Goal: Transaction & Acquisition: Purchase product/service

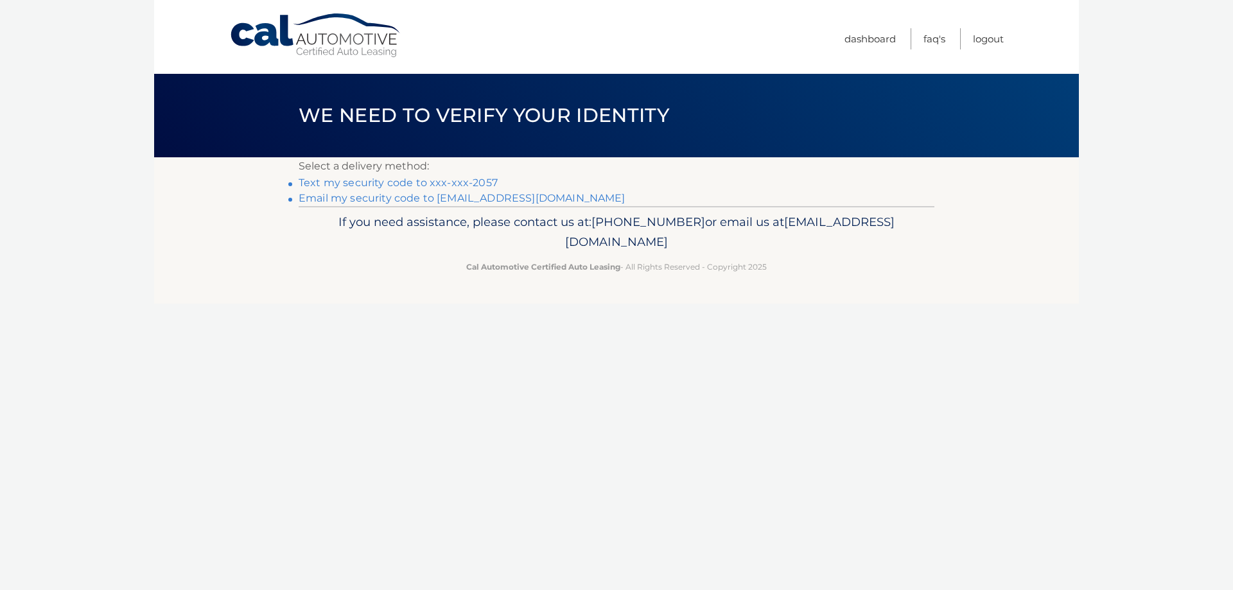
click at [482, 180] on link "Text my security code to xxx-xxx-2057" at bounding box center [398, 183] width 199 height 12
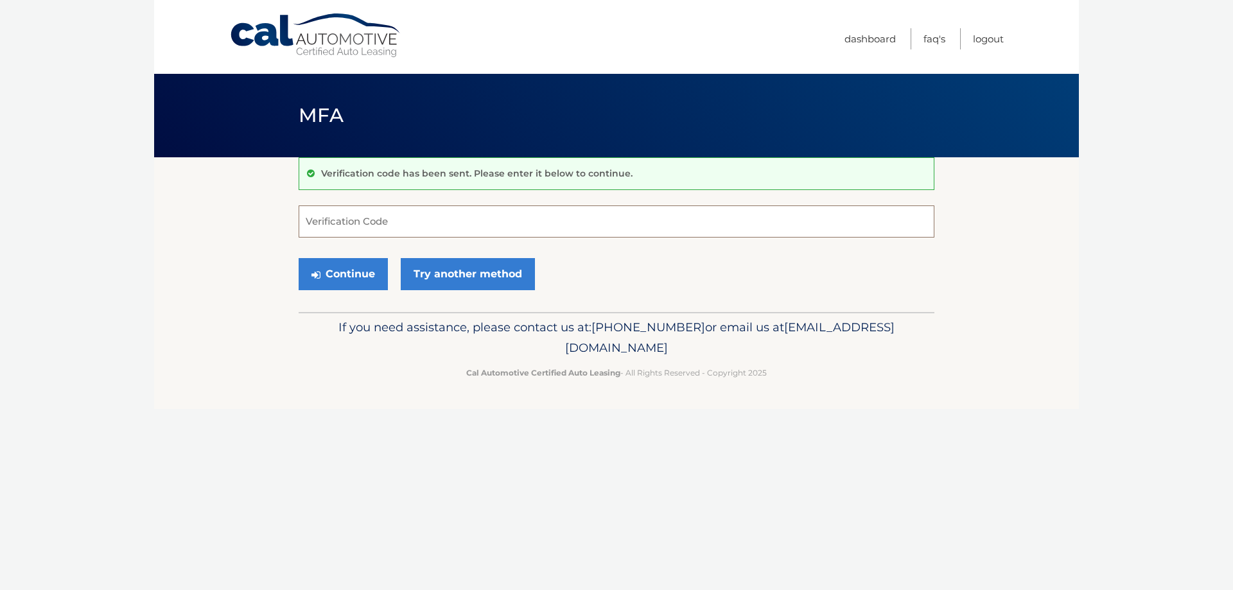
click at [451, 214] on input "Verification Code" at bounding box center [617, 221] width 636 height 32
type input "284913"
click at [374, 284] on button "Continue" at bounding box center [343, 274] width 89 height 32
click at [357, 274] on button "Continue" at bounding box center [343, 274] width 89 height 32
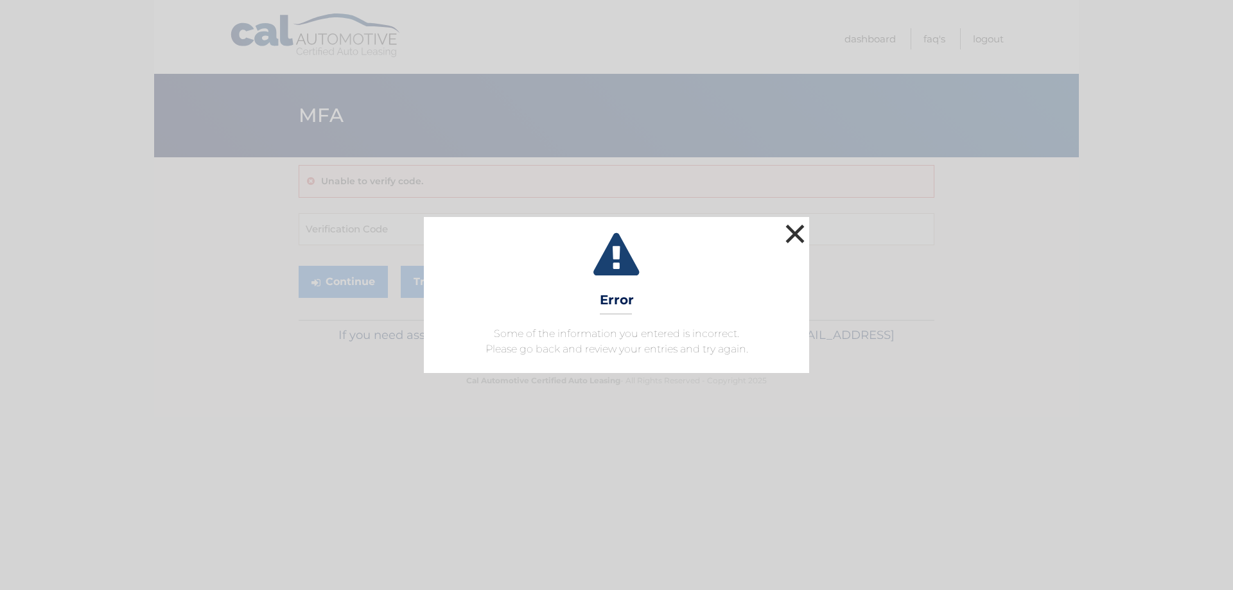
click at [797, 232] on button "×" at bounding box center [795, 234] width 26 height 26
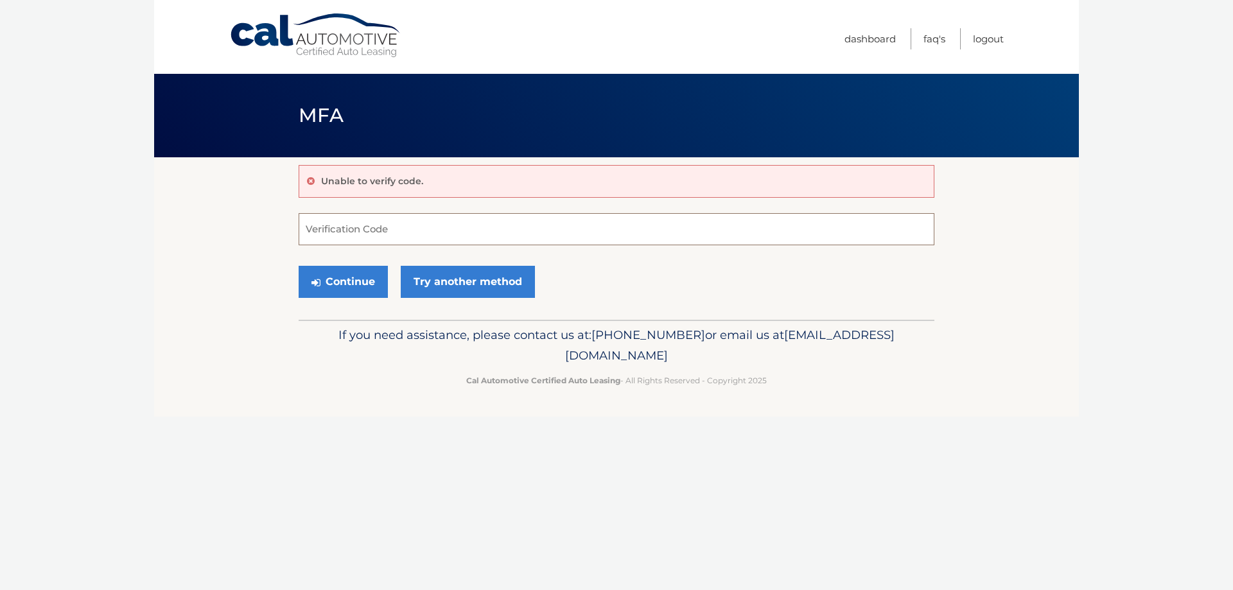
click at [342, 237] on input "Verification Code" at bounding box center [617, 229] width 636 height 32
type input "#284913"
click at [336, 279] on button "Continue" at bounding box center [343, 282] width 89 height 32
drag, startPoint x: 359, startPoint y: 234, endPoint x: 231, endPoint y: 216, distance: 129.8
click at [231, 216] on section "Unable to verify code. #284913 Verification Code Continue Try another method" at bounding box center [616, 238] width 925 height 162
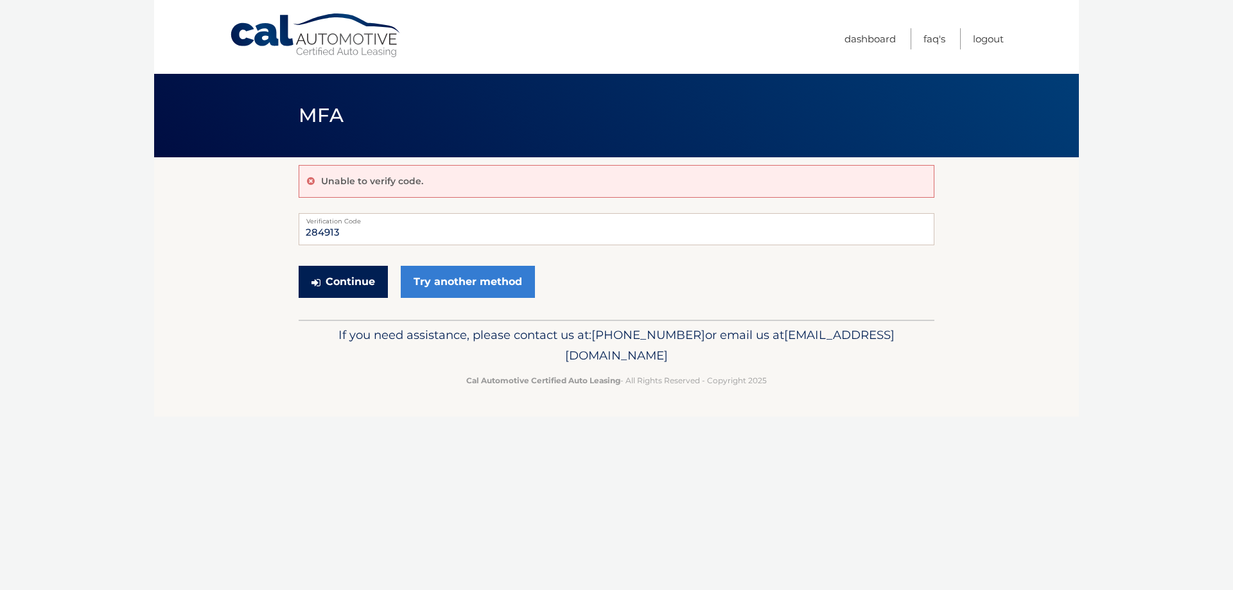
click at [338, 279] on button "Continue" at bounding box center [343, 282] width 89 height 32
click at [336, 282] on button "Continue" at bounding box center [343, 282] width 89 height 32
drag, startPoint x: 356, startPoint y: 234, endPoint x: 276, endPoint y: 221, distance: 81.4
click at [276, 221] on section "Unable to verify code. 284913 Verification Code Continue Try another method" at bounding box center [616, 238] width 925 height 162
type input "#284913"
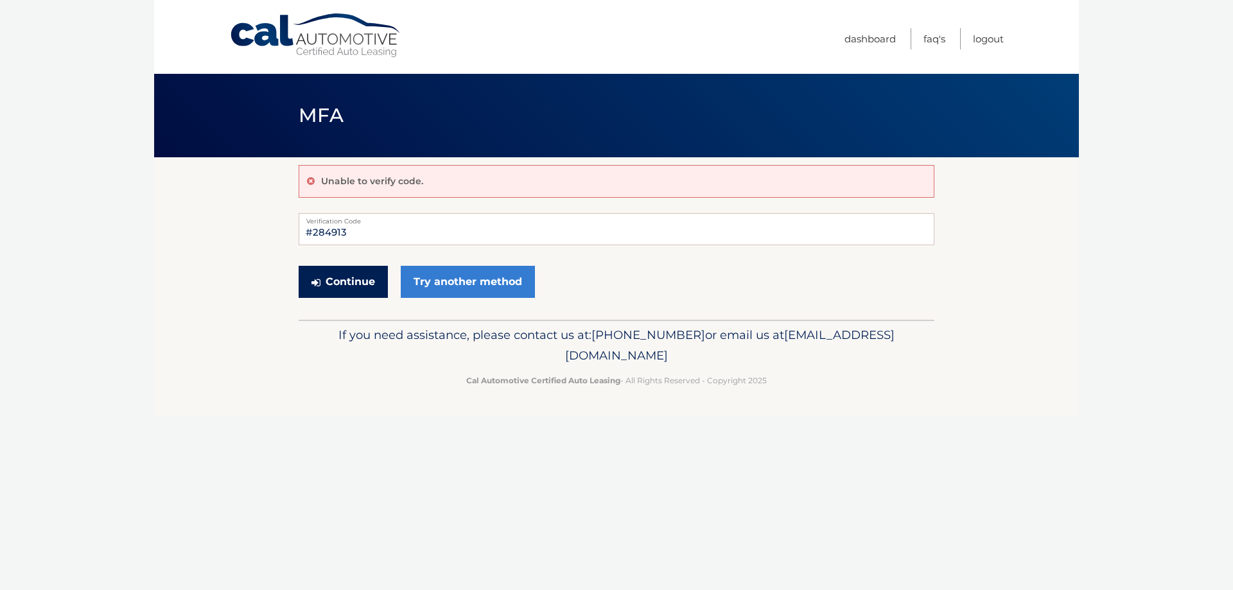
click at [336, 283] on button "Continue" at bounding box center [343, 282] width 89 height 32
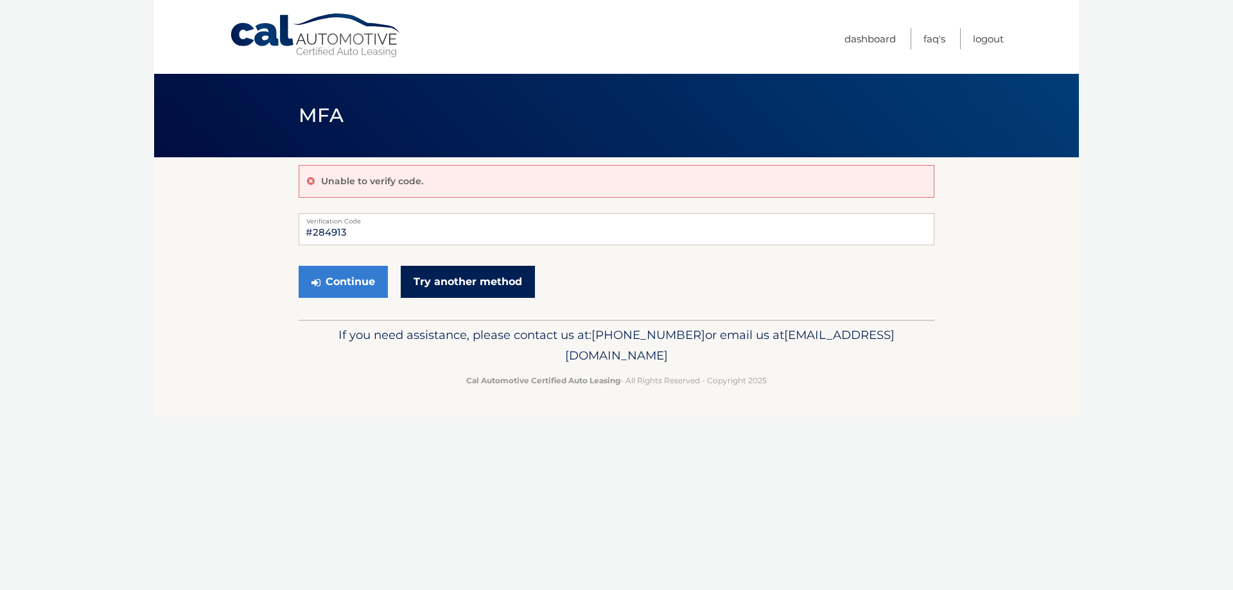
click at [447, 278] on link "Try another method" at bounding box center [468, 282] width 134 height 32
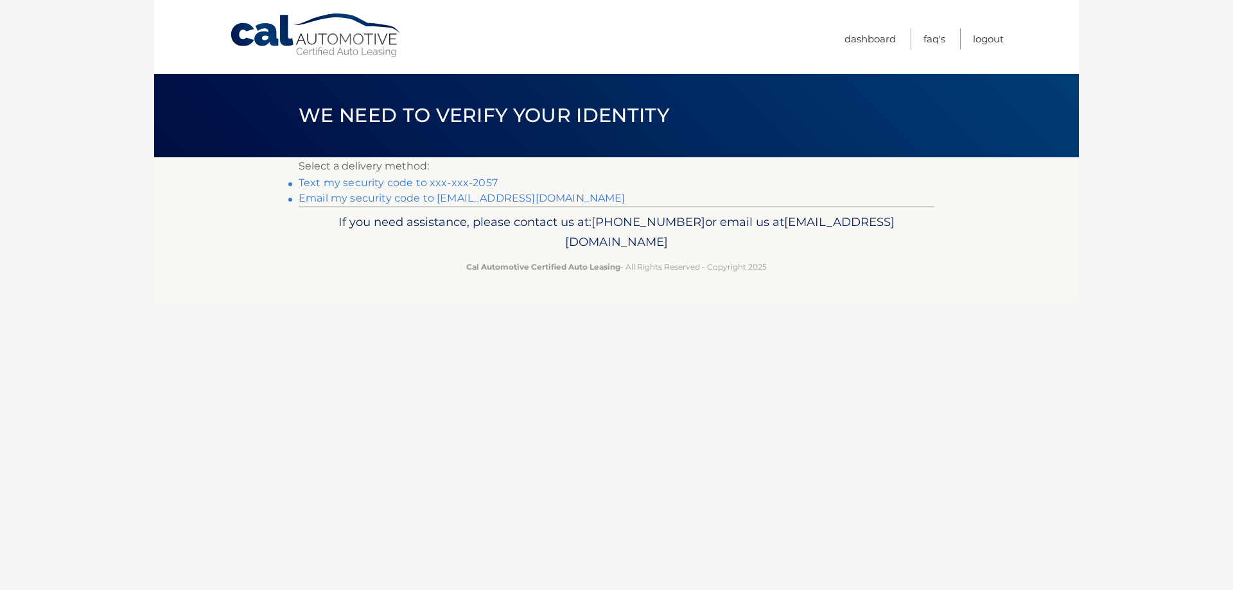
click at [383, 200] on link "Email my security code to d********@verizon.net" at bounding box center [462, 198] width 327 height 12
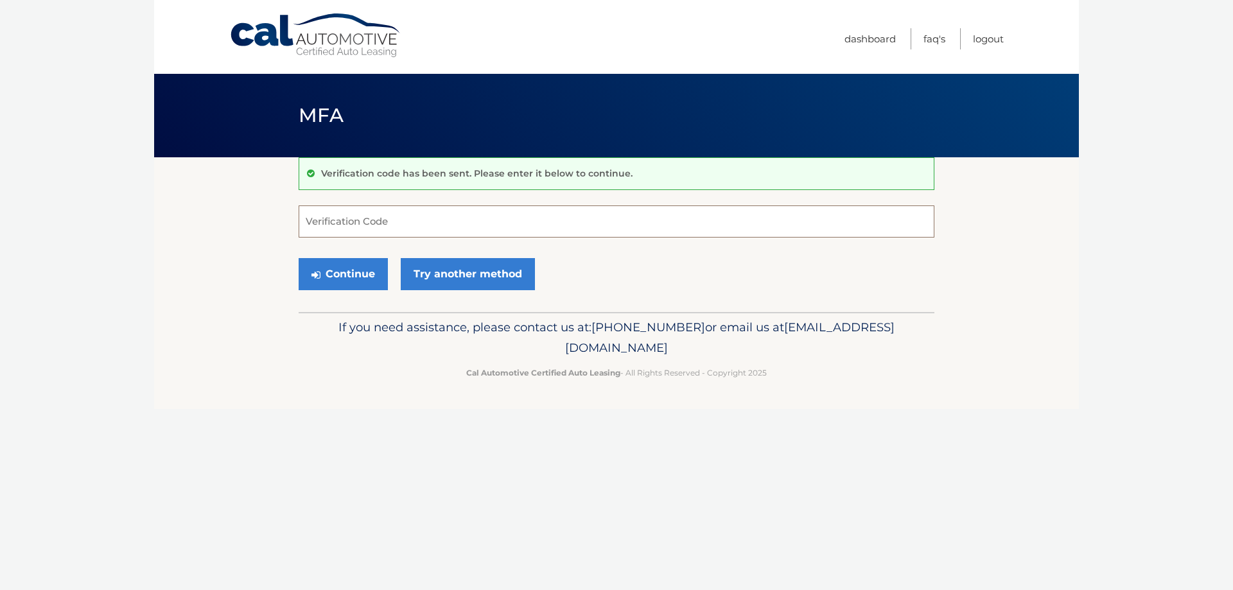
click at [340, 222] on input "Verification Code" at bounding box center [617, 221] width 636 height 32
paste input "875103"
type input "875103"
click at [338, 271] on button "Continue" at bounding box center [343, 274] width 89 height 32
click at [322, 272] on button "Continue" at bounding box center [343, 274] width 89 height 32
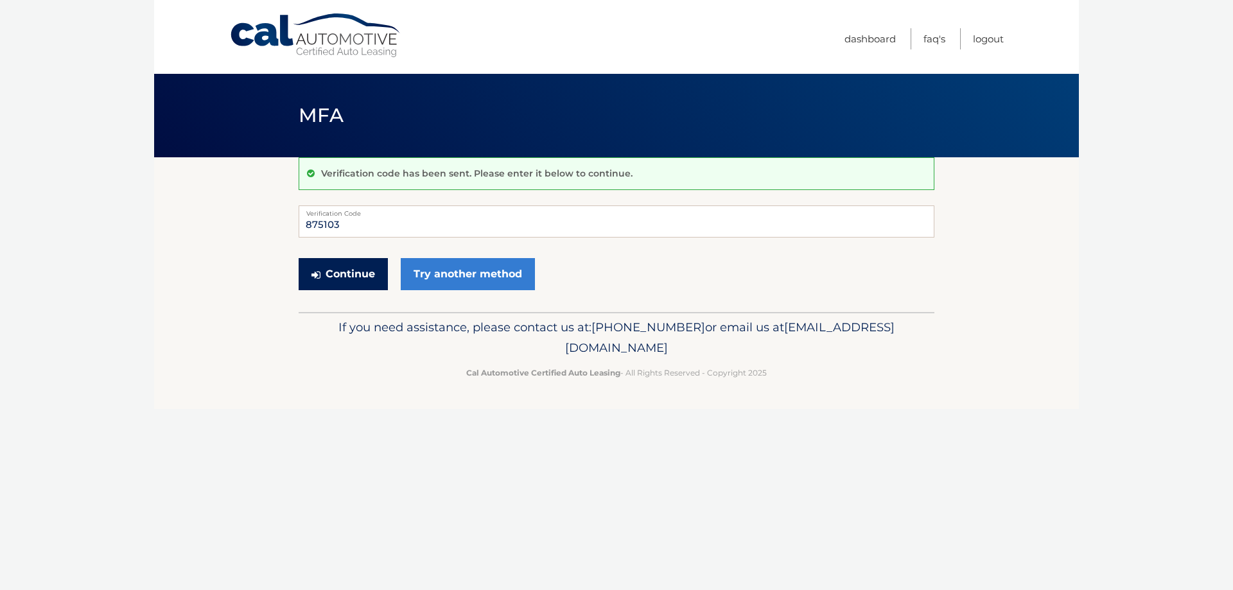
click at [322, 272] on button "Continue" at bounding box center [343, 274] width 89 height 32
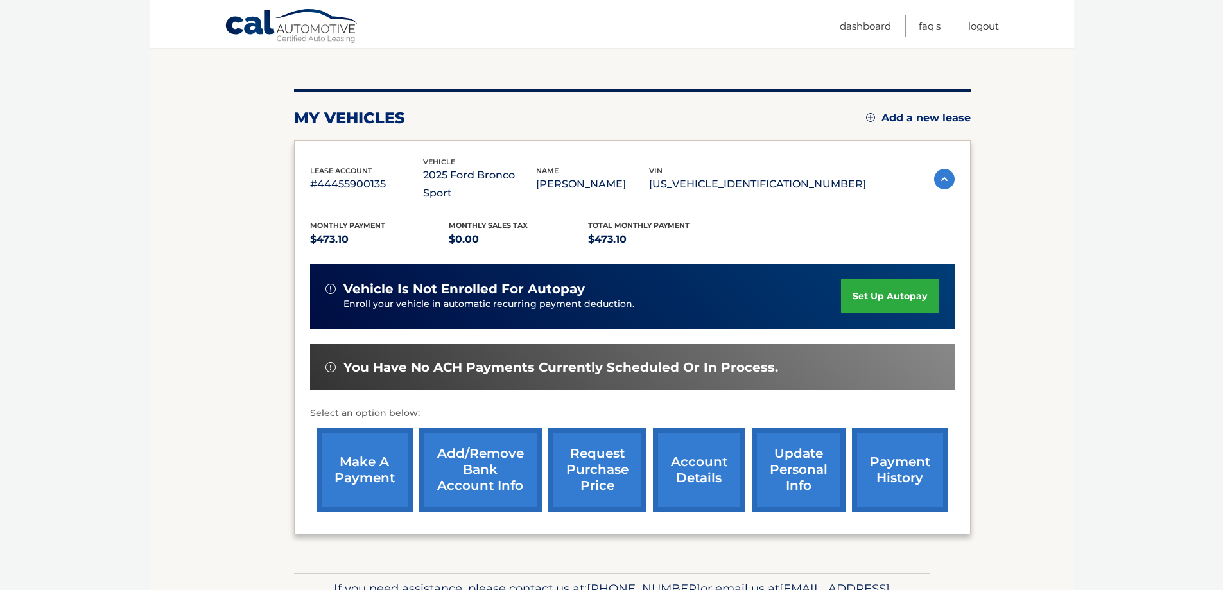
scroll to position [128, 0]
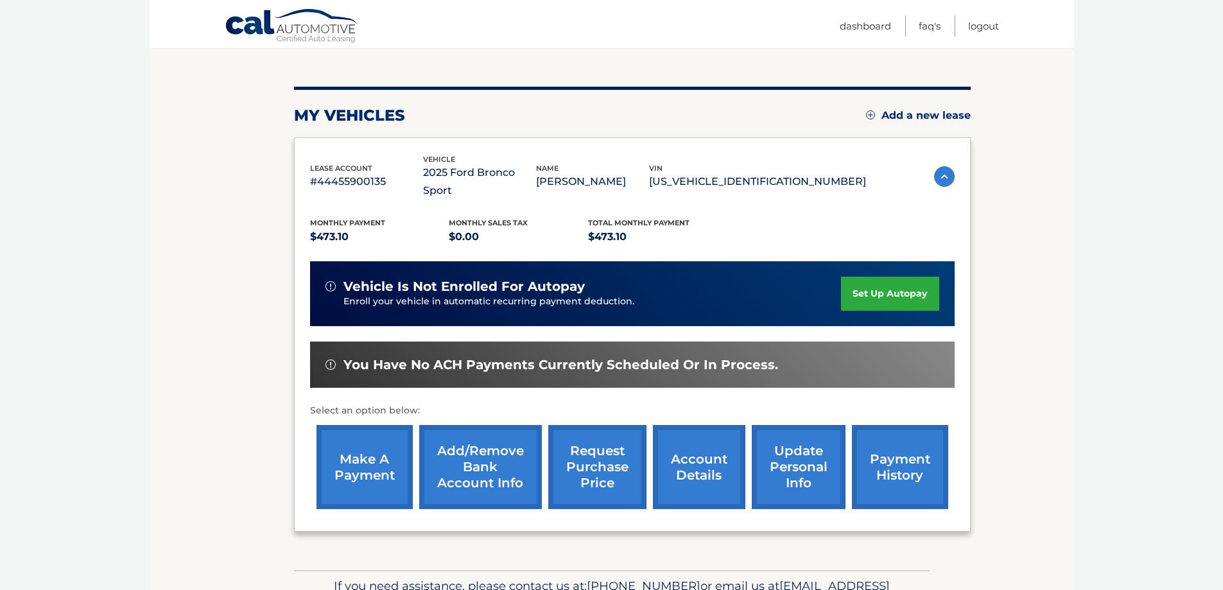
click at [360, 446] on link "make a payment" at bounding box center [365, 467] width 96 height 84
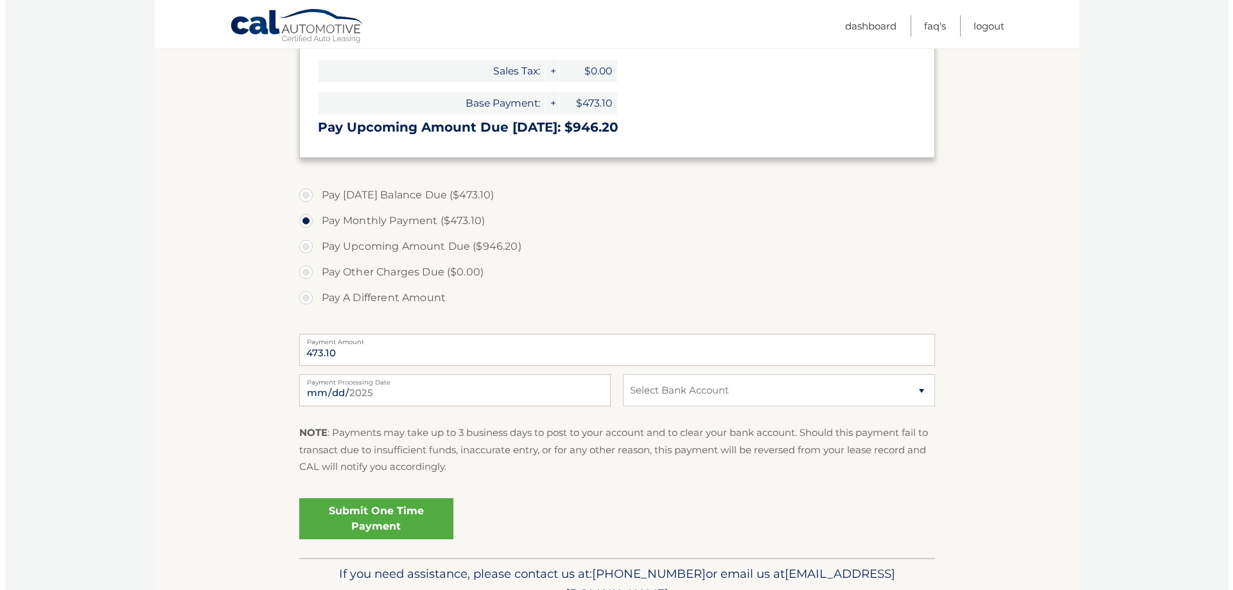
scroll to position [321, 0]
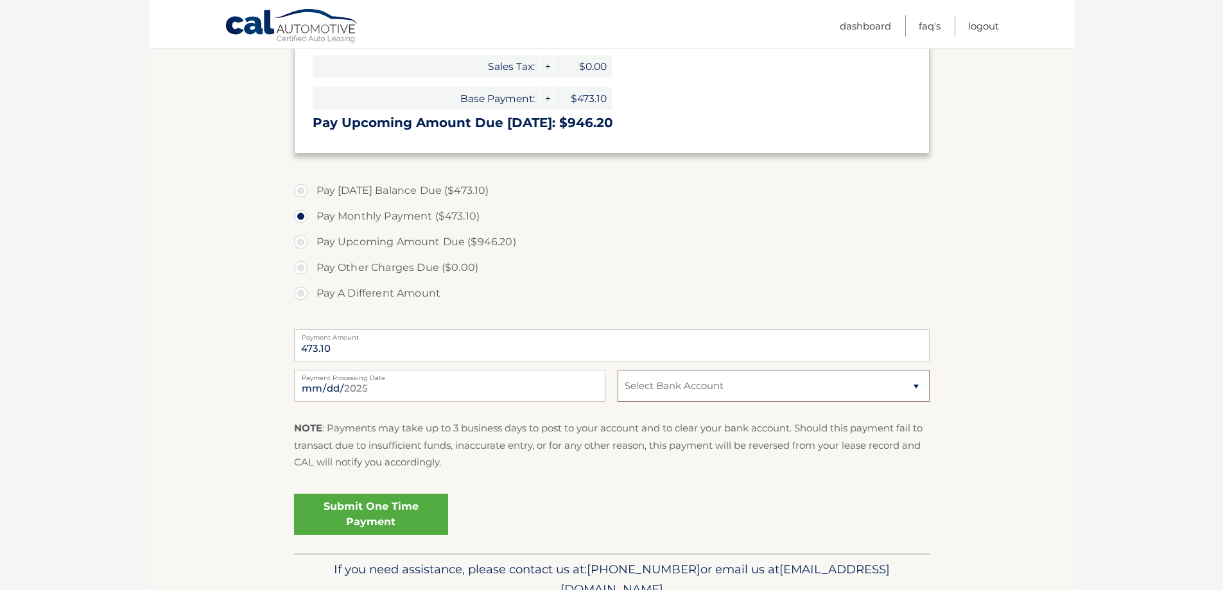
click at [919, 385] on select "Select Bank Account Checking BANK OF AMERICA, N.A. *****5805 Checking BANK OF A…" at bounding box center [773, 386] width 311 height 32
select select "NDBkYWRkNGQtNmY4Ny00YmYwLWJlMzctYmZkYjdmM2FhNDdk"
click at [618, 370] on select "Select Bank Account Checking BANK OF AMERICA, N.A. *****5805 Checking BANK OF A…" at bounding box center [773, 386] width 311 height 32
click at [394, 511] on link "Submit One Time Payment" at bounding box center [371, 514] width 154 height 41
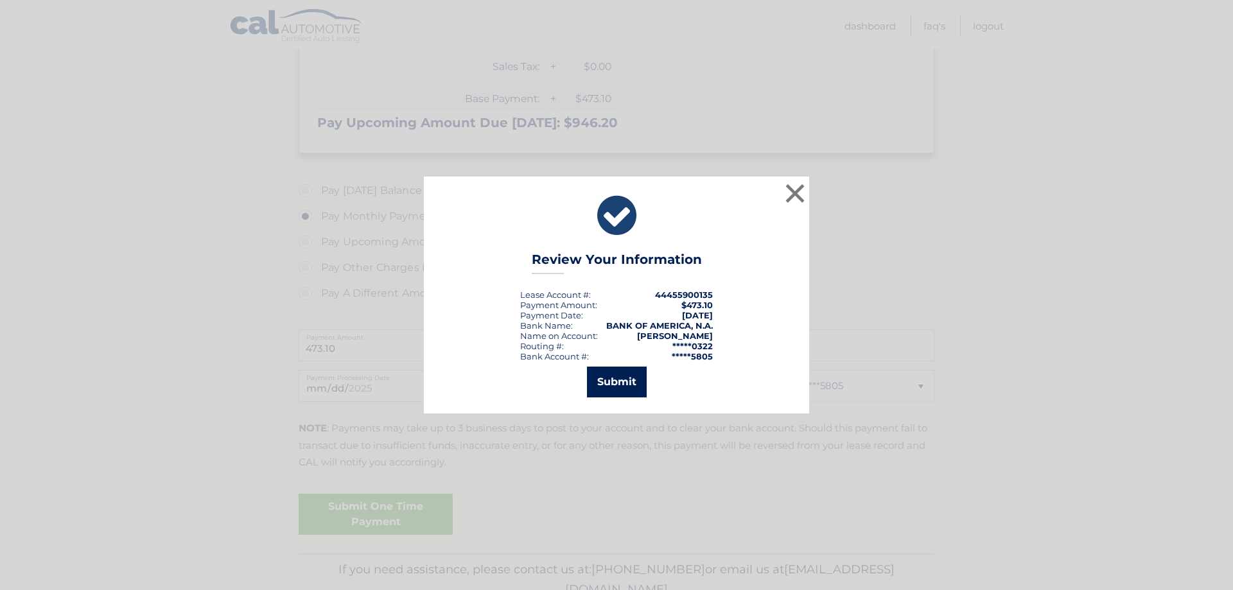
click at [620, 387] on button "Submit" at bounding box center [617, 382] width 60 height 31
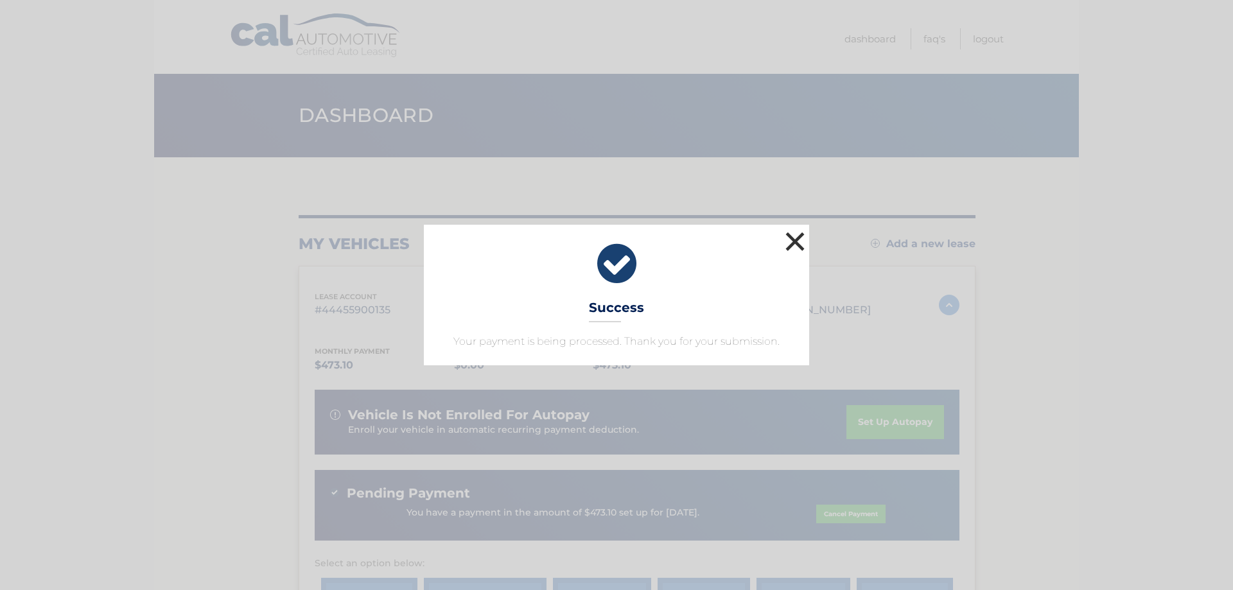
click at [788, 234] on button "×" at bounding box center [795, 242] width 26 height 26
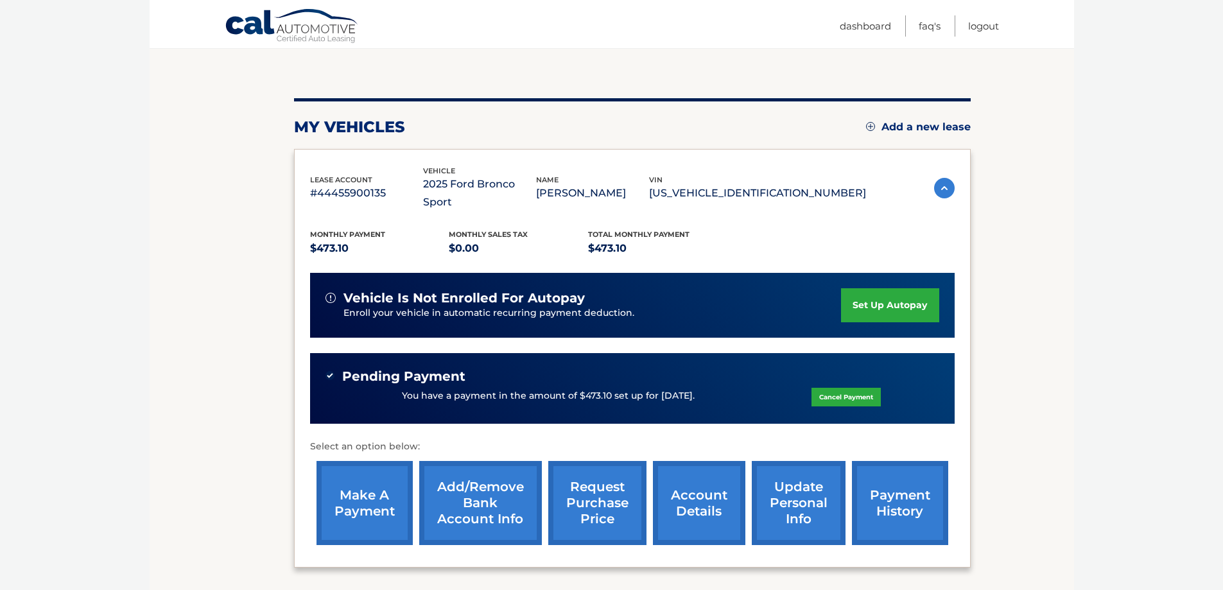
scroll to position [128, 0]
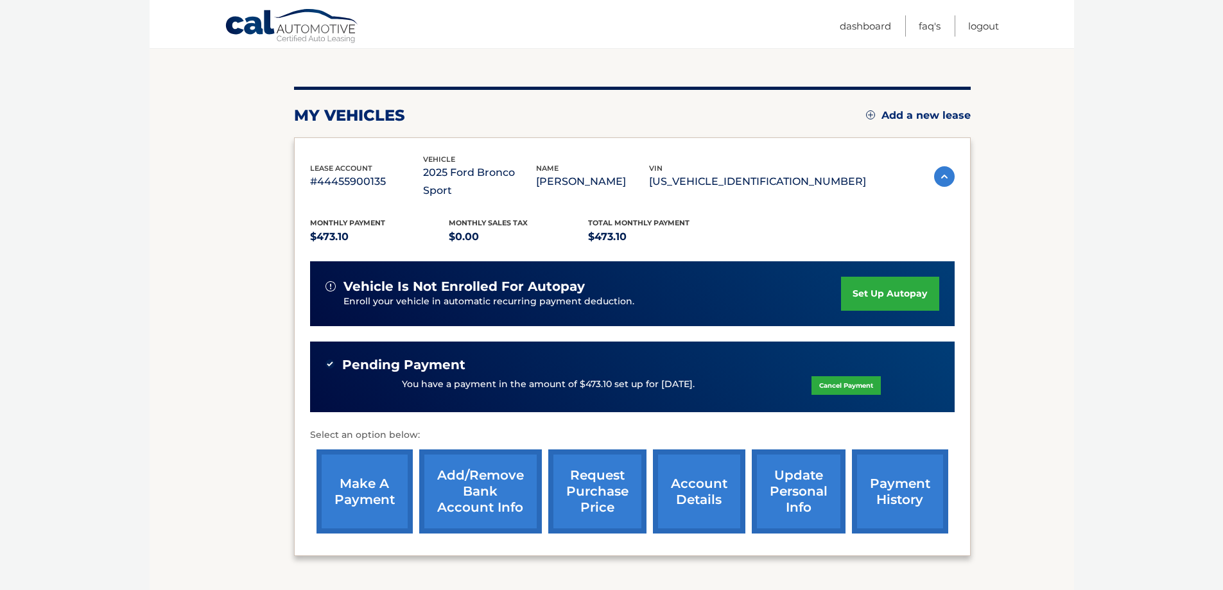
click at [684, 478] on link "account details" at bounding box center [699, 491] width 92 height 84
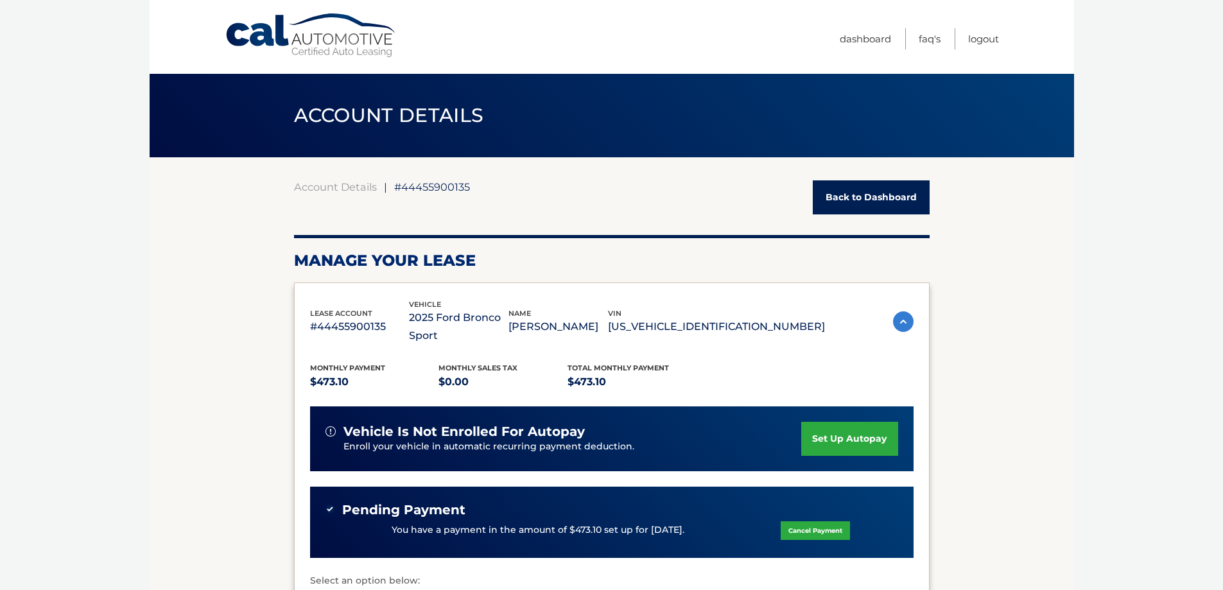
click at [844, 193] on link "Back to Dashboard" at bounding box center [871, 197] width 117 height 34
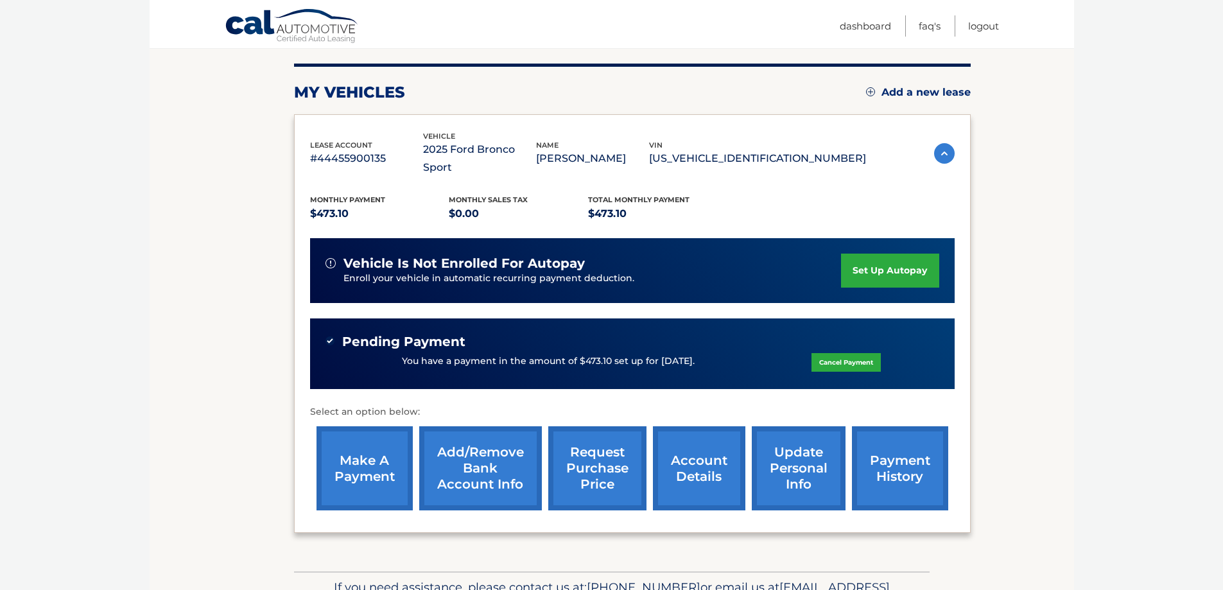
scroll to position [193, 0]
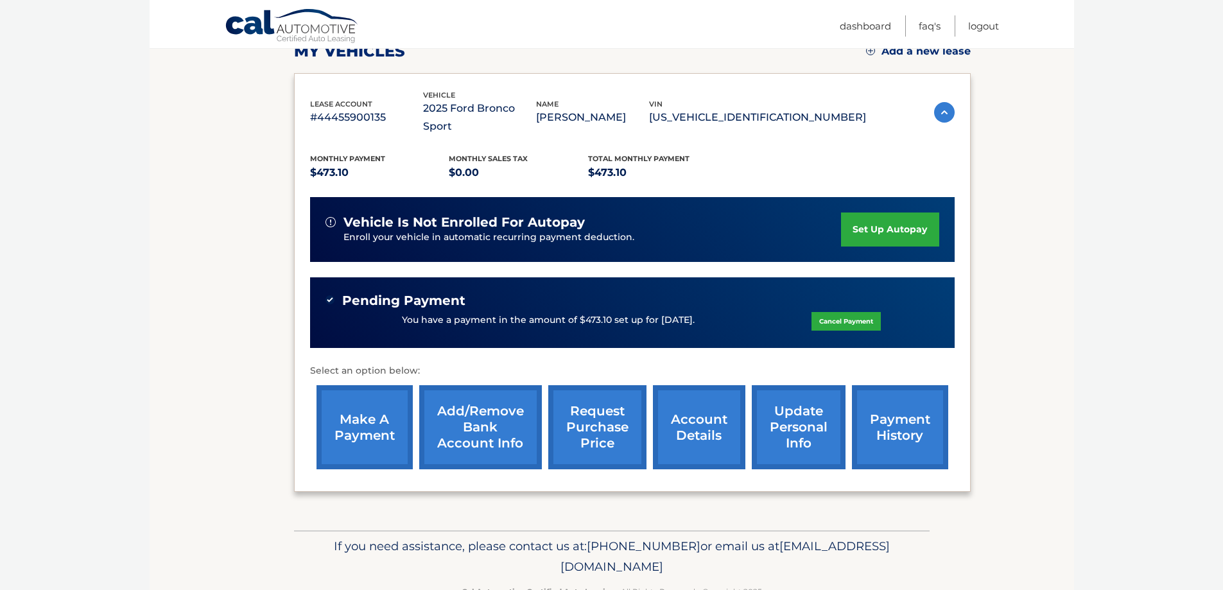
click at [893, 415] on link "payment history" at bounding box center [900, 427] width 96 height 84
